Goal: Transaction & Acquisition: Purchase product/service

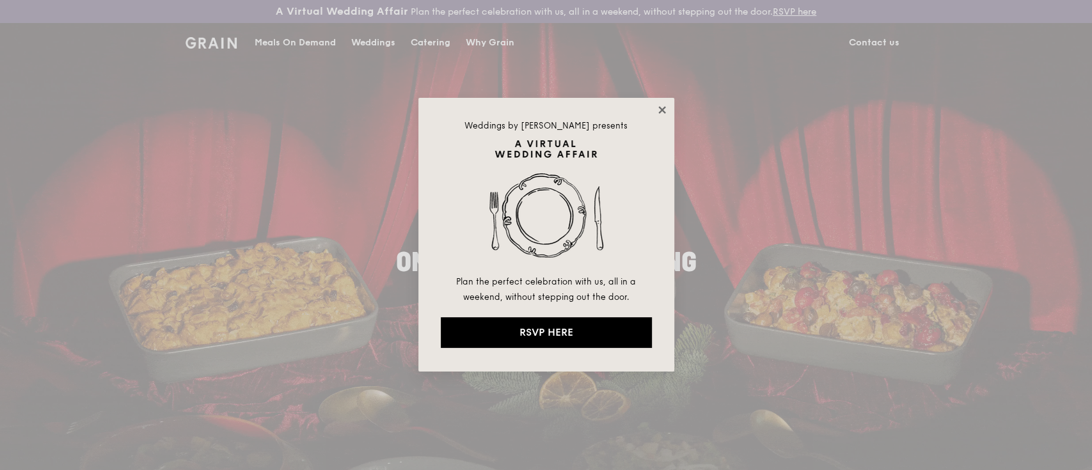
click at [664, 108] on icon at bounding box center [661, 109] width 7 height 7
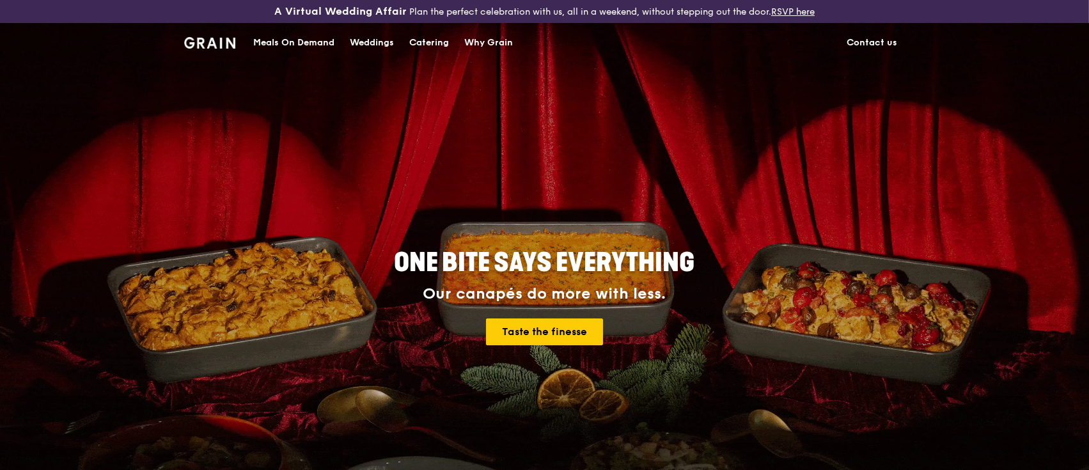
click at [293, 42] on div "Meals On Demand" at bounding box center [293, 43] width 81 height 38
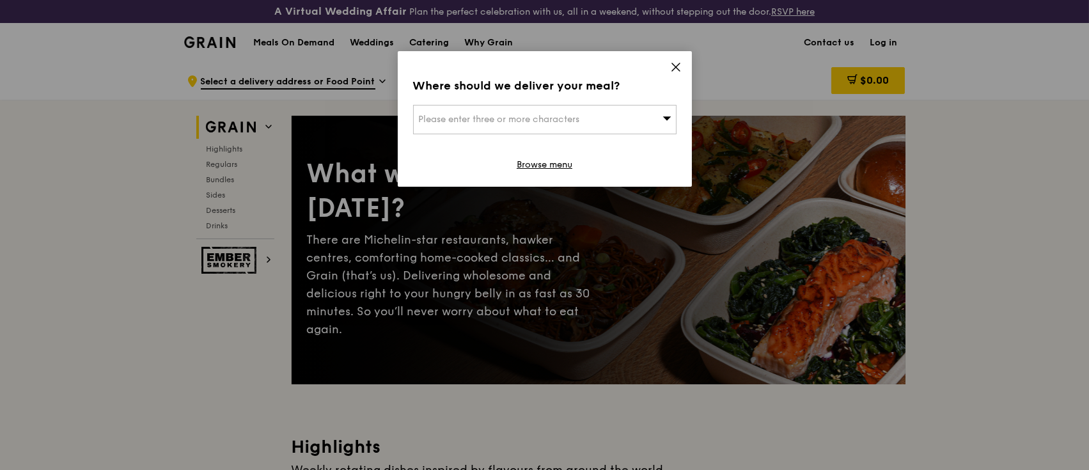
click at [640, 123] on div "Please enter three or more characters" at bounding box center [545, 119] width 264 height 29
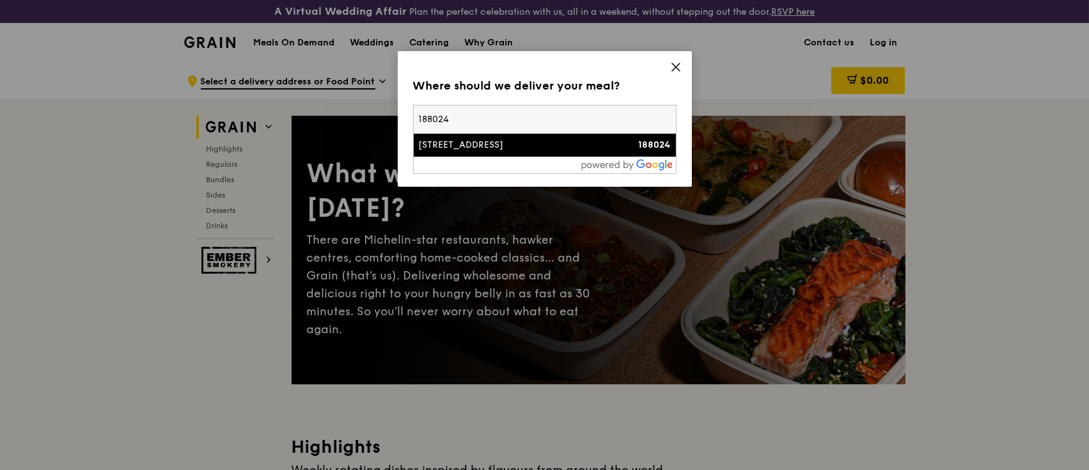
type input "188024"
click at [594, 151] on div "[STREET_ADDRESS]" at bounding box center [513, 145] width 189 height 13
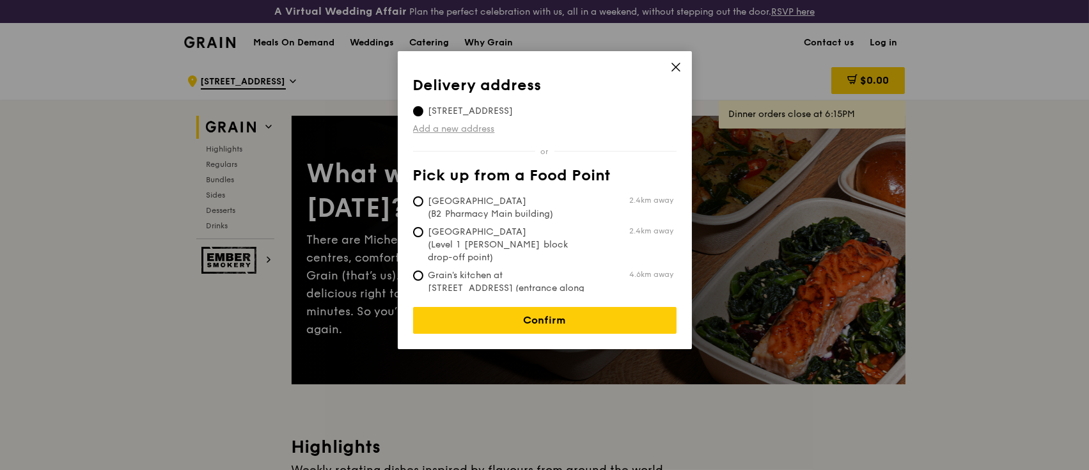
click at [635, 127] on link "Add a new address" at bounding box center [545, 129] width 264 height 13
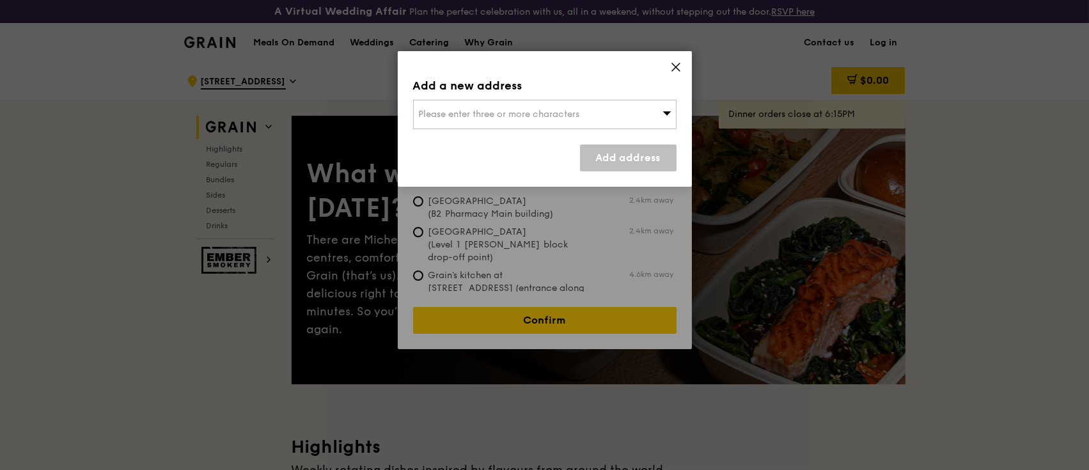
click at [676, 65] on icon at bounding box center [676, 67] width 12 height 12
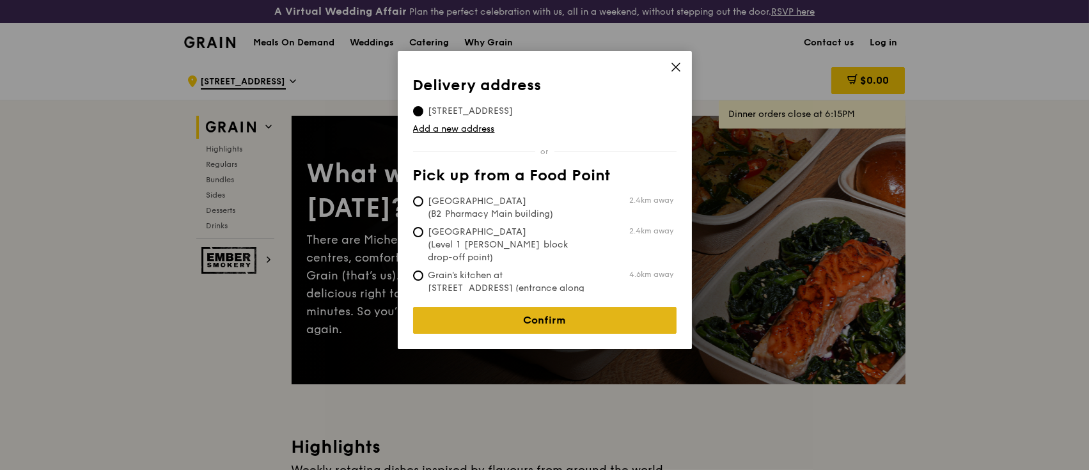
click at [593, 312] on link "Confirm" at bounding box center [545, 320] width 264 height 27
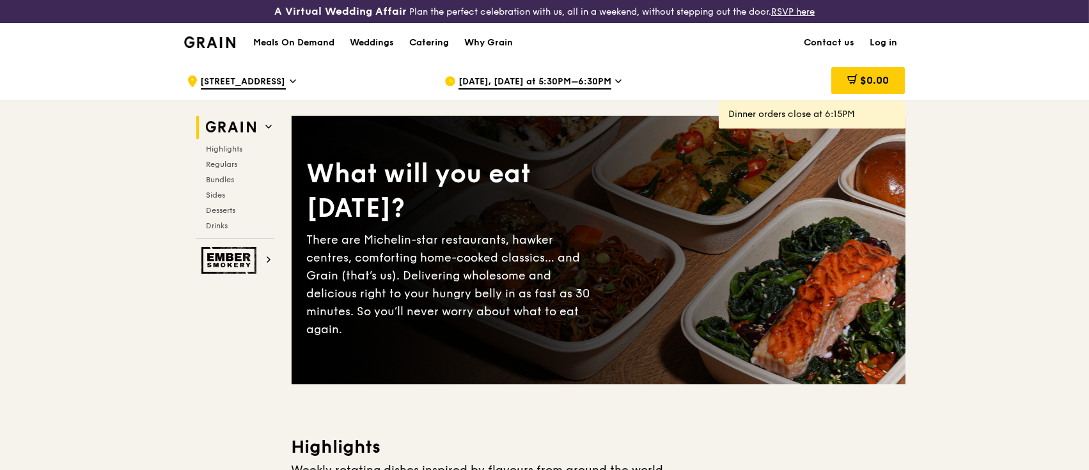
click at [557, 84] on span "Oct 8, Today at 5:30PM–6:30PM" at bounding box center [535, 82] width 153 height 14
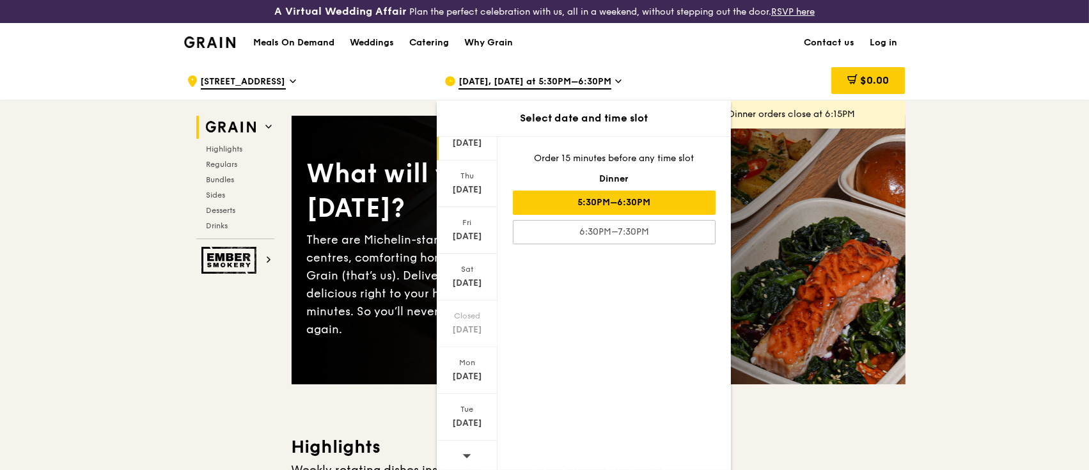
scroll to position [58, 0]
click at [463, 452] on icon at bounding box center [467, 454] width 9 height 10
click at [476, 138] on div "Oct 15" at bounding box center [467, 141] width 57 height 13
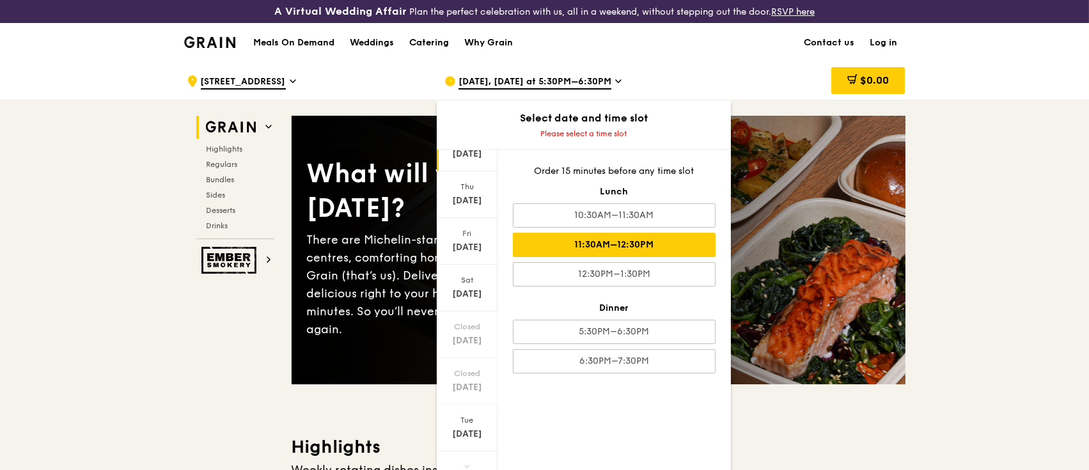
click at [663, 242] on div "11:30AM–12:30PM" at bounding box center [614, 245] width 203 height 24
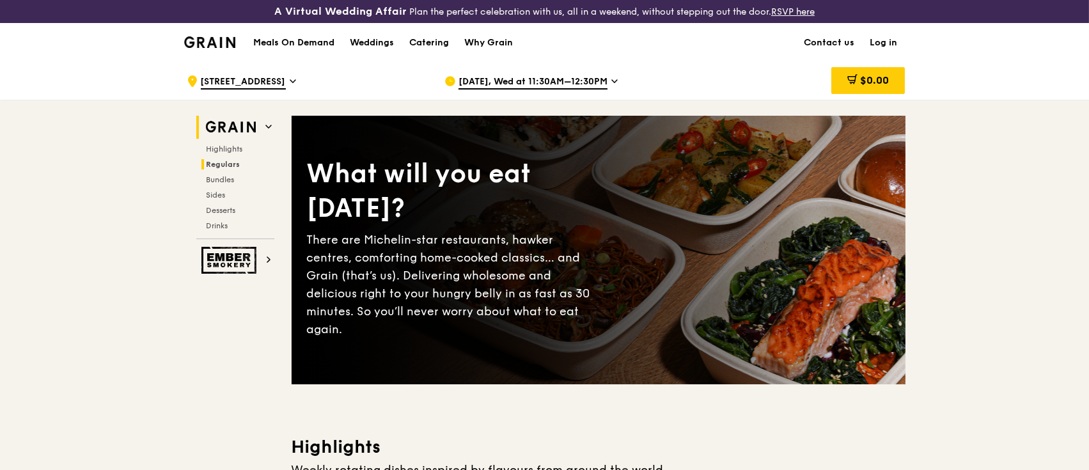
click at [232, 167] on span "Regulars" at bounding box center [224, 164] width 34 height 9
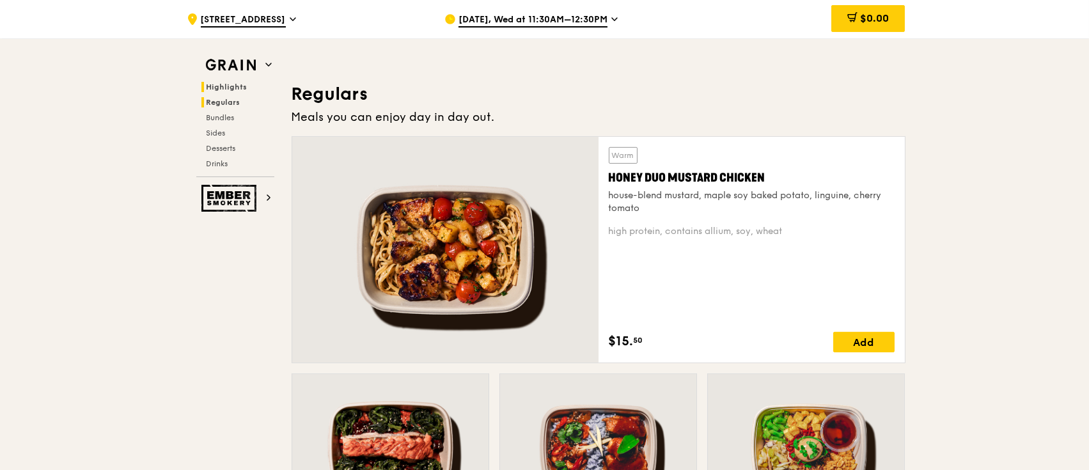
scroll to position [851, 0]
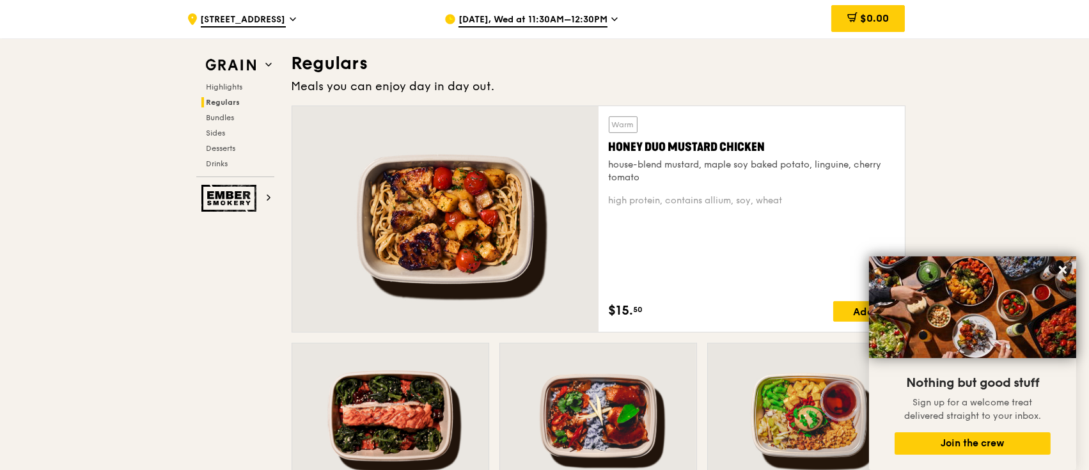
click at [1061, 277] on button at bounding box center [1063, 270] width 20 height 20
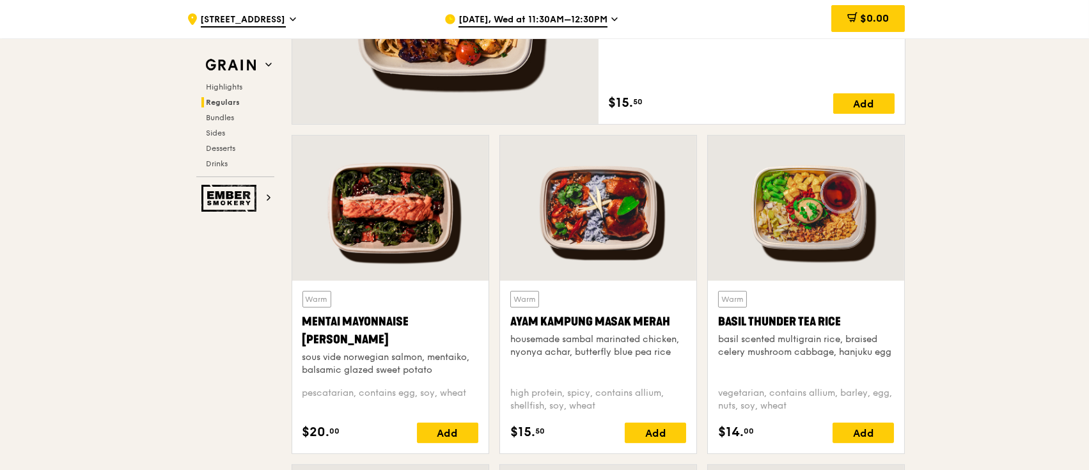
scroll to position [1066, 0]
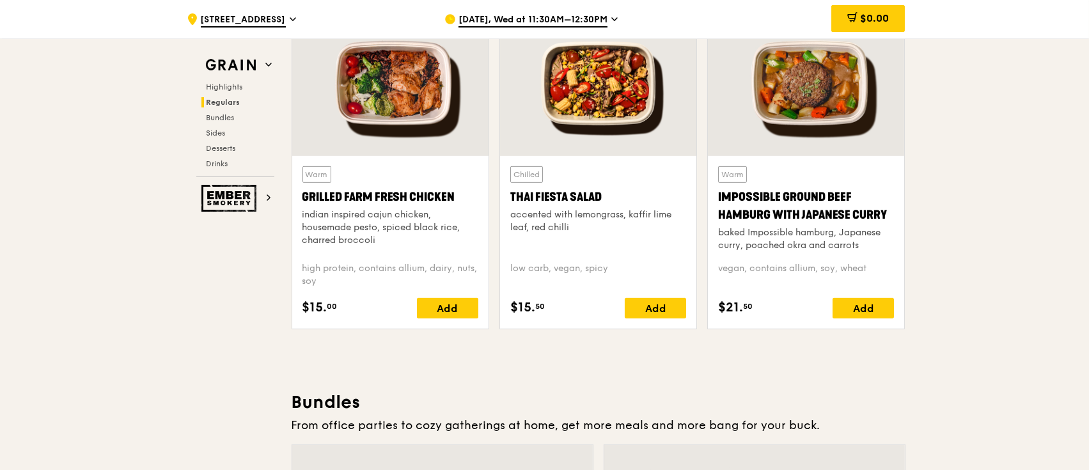
scroll to position [1392, 0]
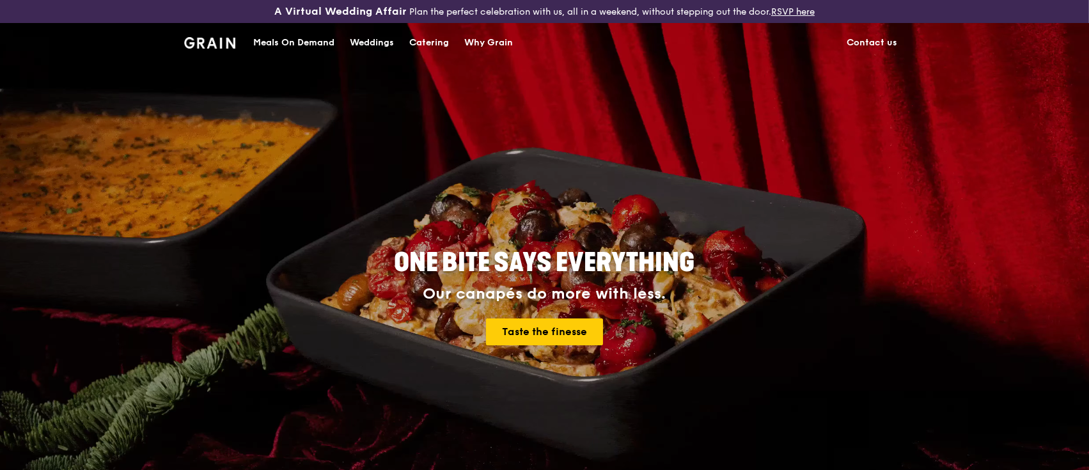
click at [312, 49] on div "Meals On Demand" at bounding box center [293, 43] width 81 height 38
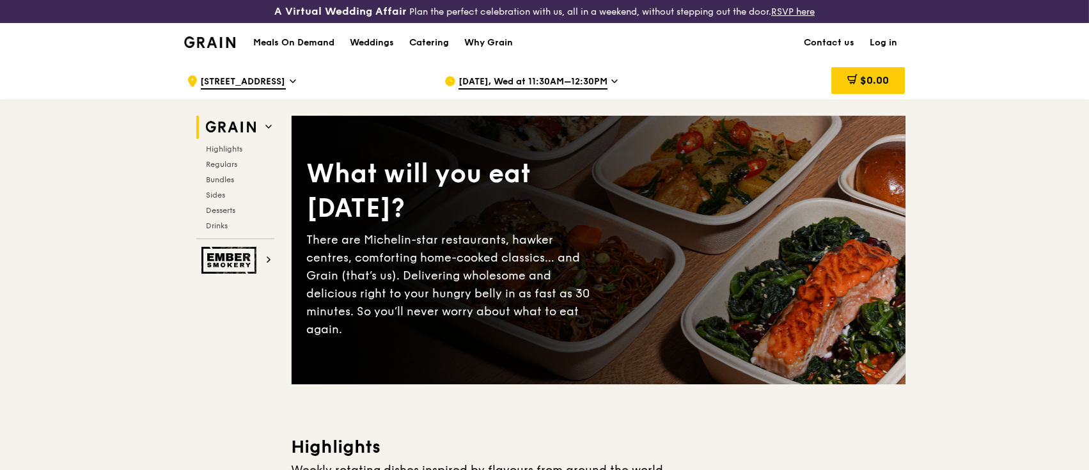
scroll to position [27, 0]
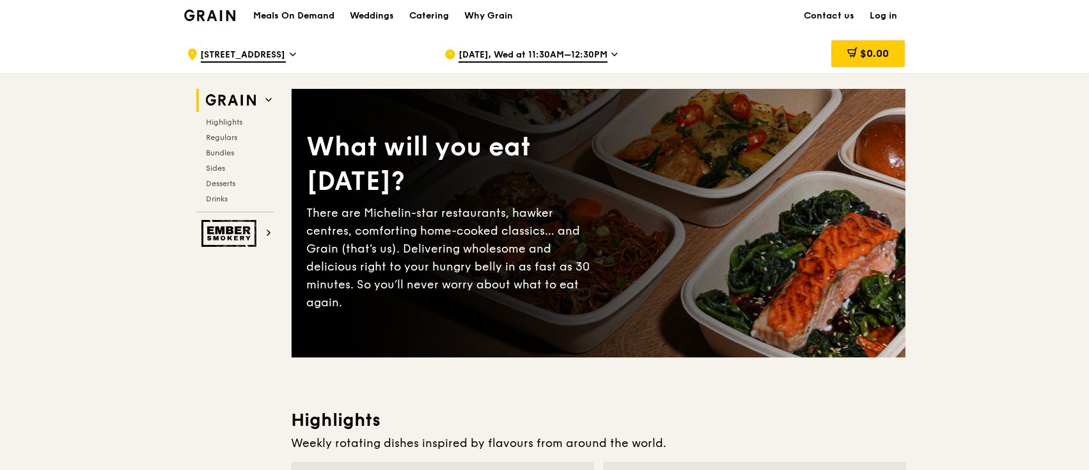
click at [321, 18] on h1 "Meals On Demand" at bounding box center [293, 16] width 81 height 13
click at [292, 20] on h1 "Meals On Demand" at bounding box center [293, 16] width 81 height 13
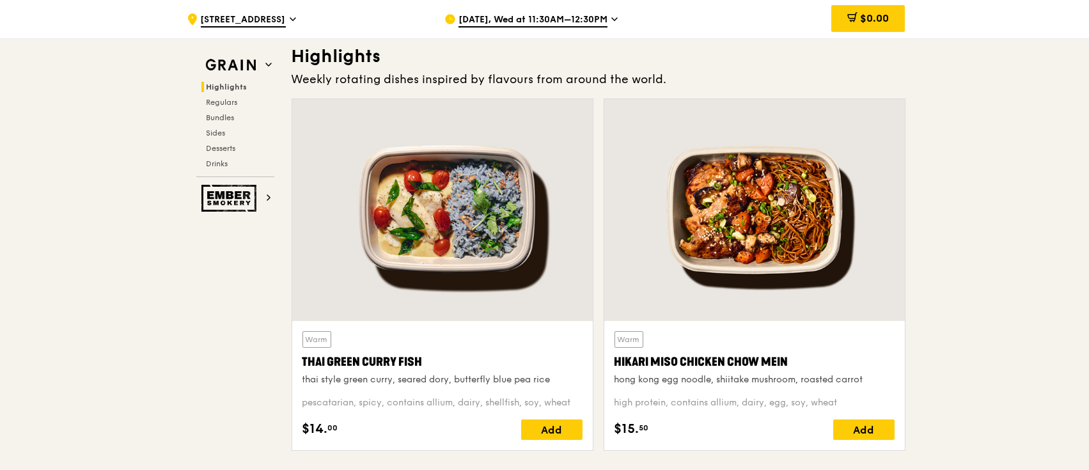
scroll to position [398, 0]
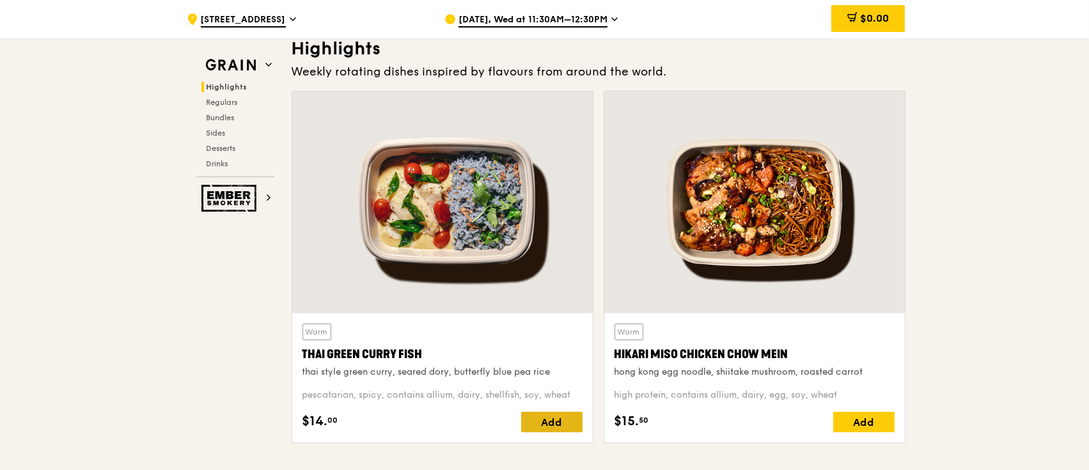
click at [558, 427] on div "Add" at bounding box center [551, 422] width 61 height 20
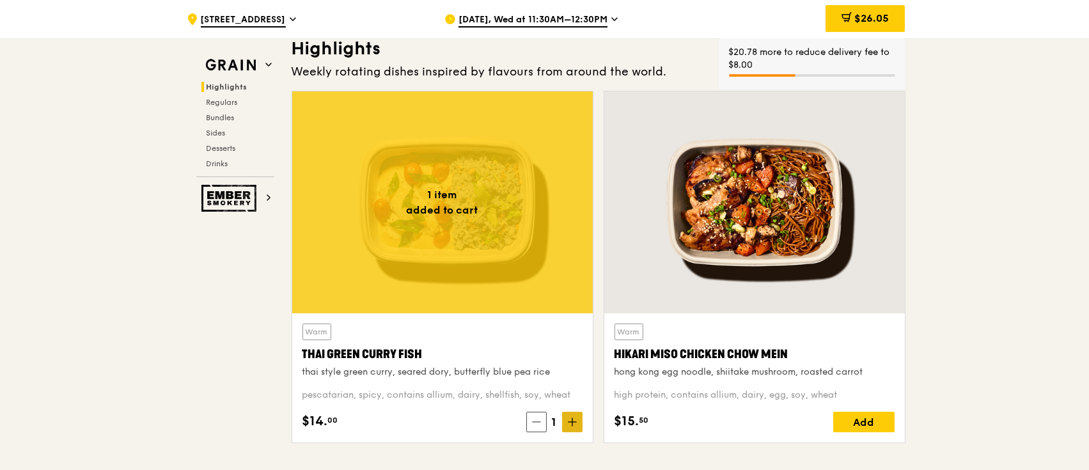
click at [573, 424] on icon at bounding box center [573, 422] width 0 height 8
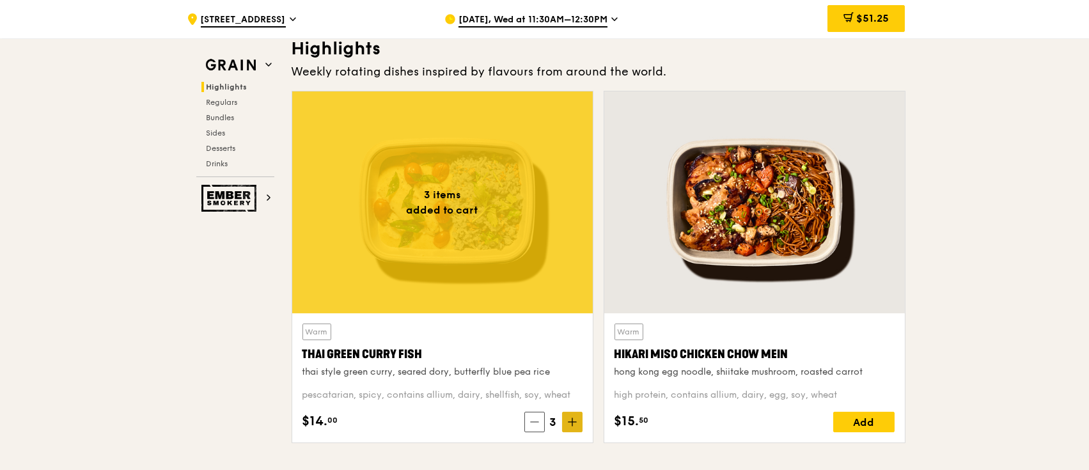
click at [573, 424] on icon at bounding box center [573, 422] width 0 height 8
click at [857, 425] on div "Add" at bounding box center [864, 422] width 61 height 20
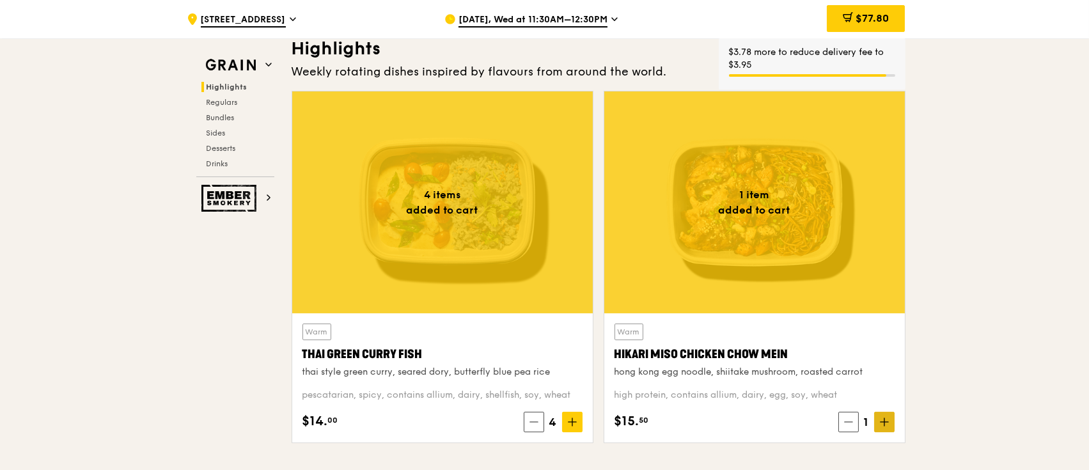
click at [891, 427] on span at bounding box center [885, 422] width 20 height 20
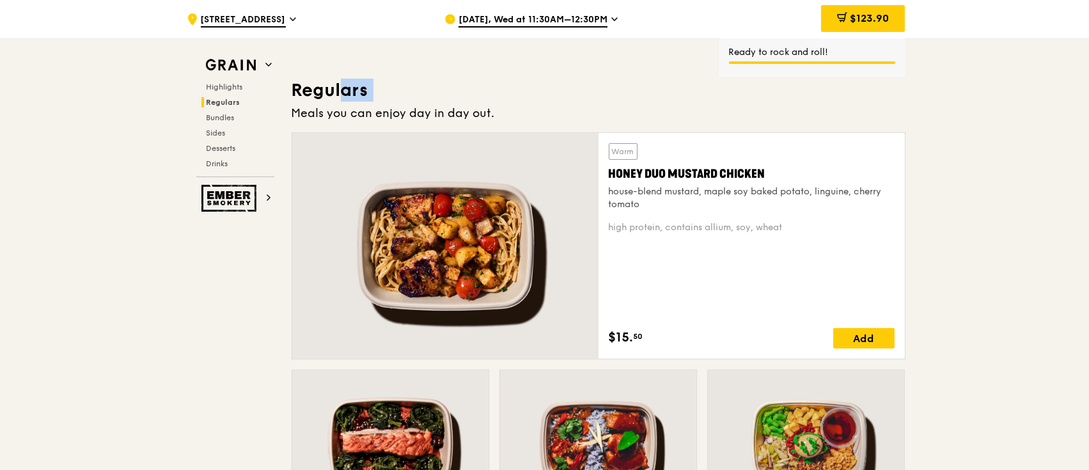
scroll to position [852, 0]
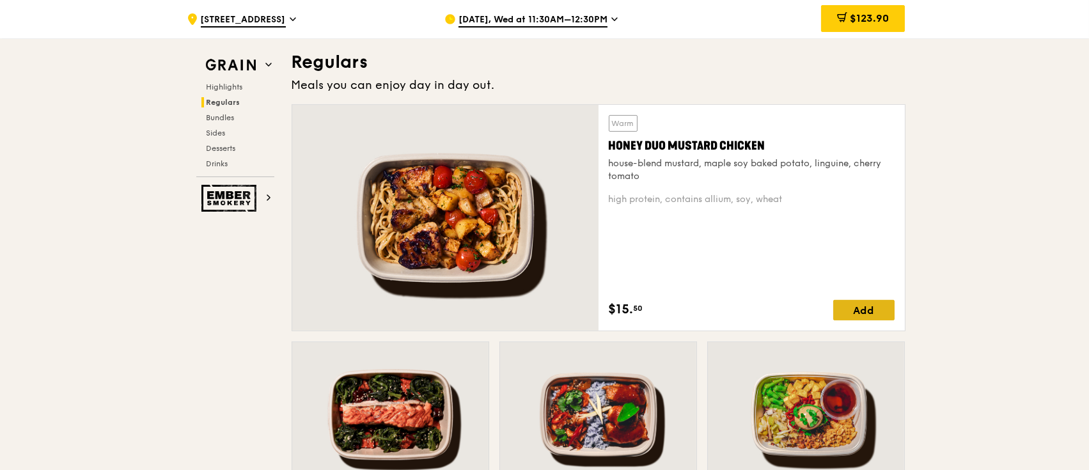
click at [889, 306] on div "Add" at bounding box center [864, 310] width 61 height 20
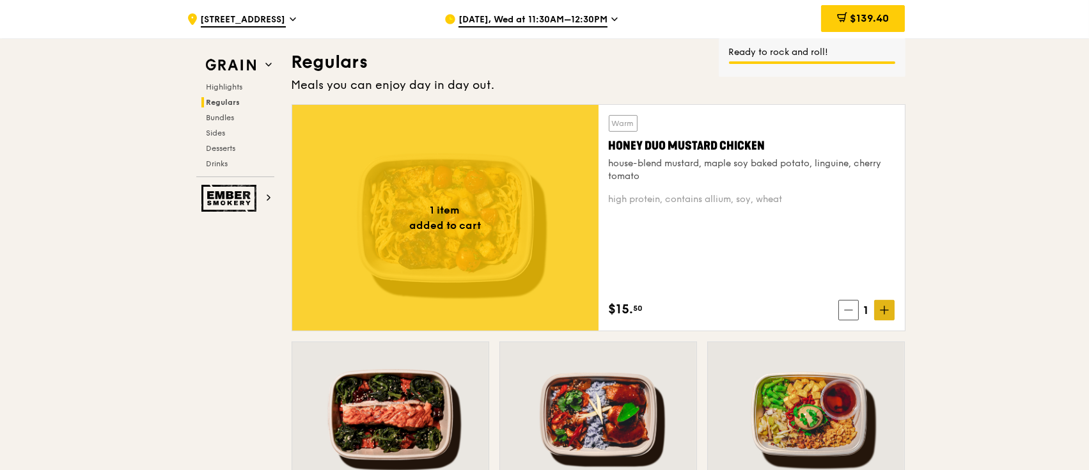
click at [878, 305] on span at bounding box center [885, 310] width 20 height 20
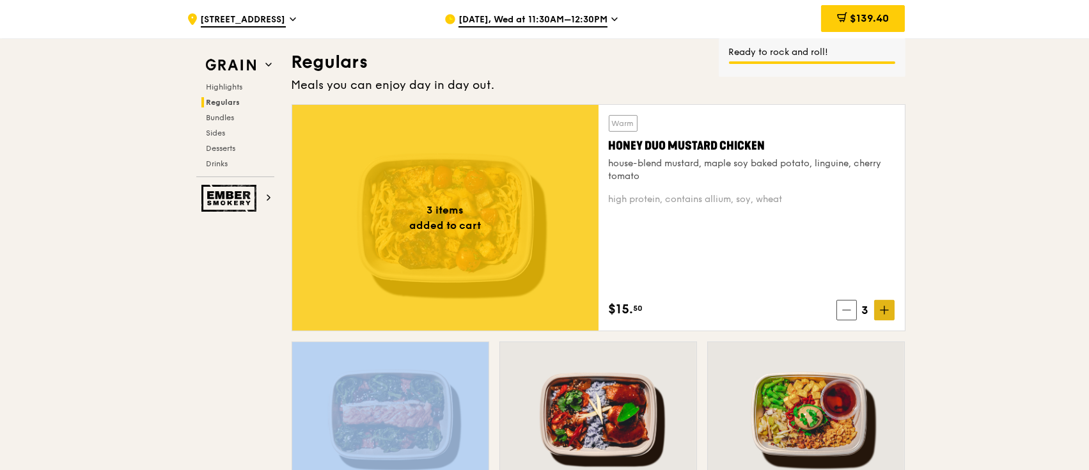
click at [878, 305] on span at bounding box center [885, 310] width 20 height 20
drag, startPoint x: 1086, startPoint y: 85, endPoint x: 1034, endPoint y: 122, distance: 63.4
drag, startPoint x: 1034, startPoint y: 122, endPoint x: 1091, endPoint y: 75, distance: 73.2
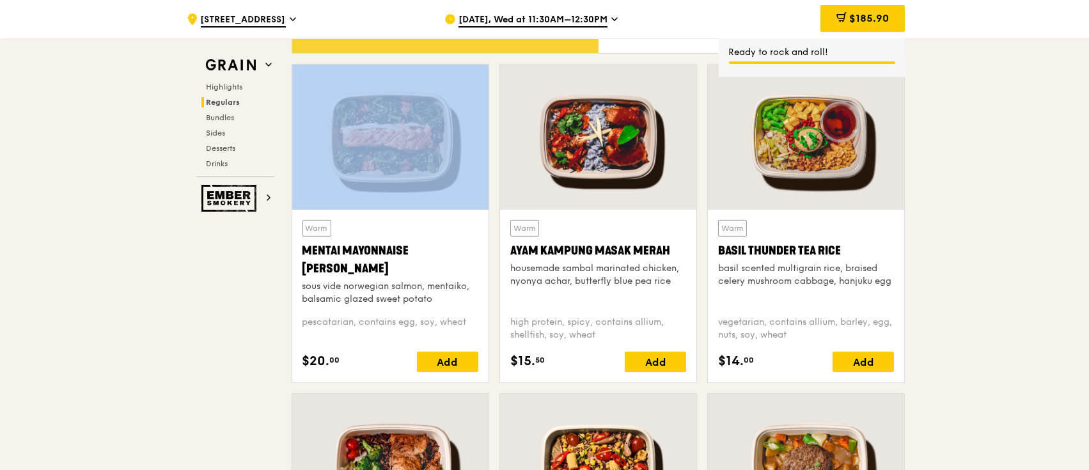
scroll to position [1137, 0]
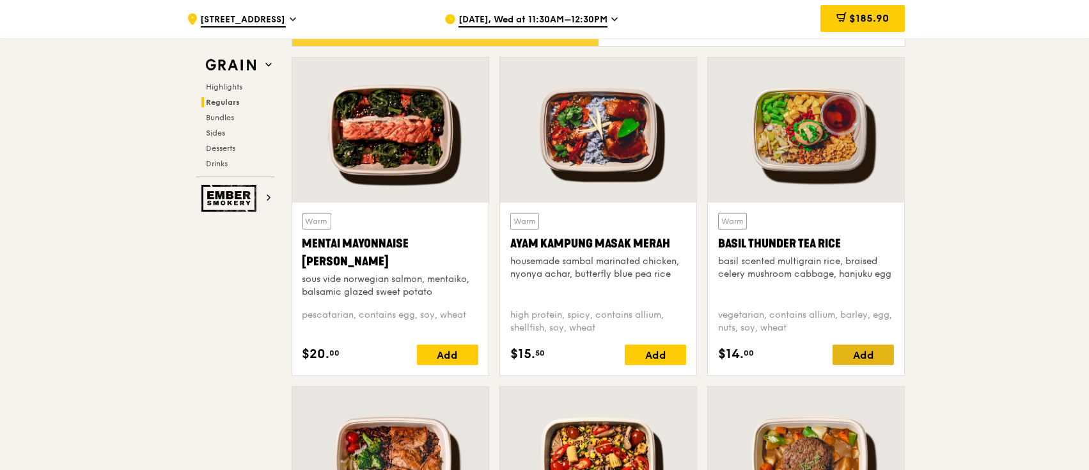
click at [871, 355] on div "Add" at bounding box center [863, 355] width 61 height 20
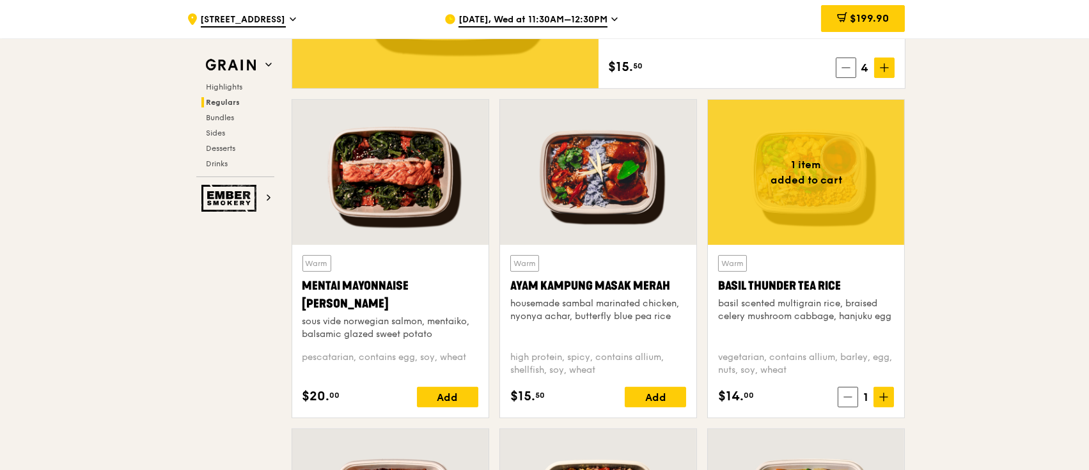
scroll to position [1101, 0]
